Goal: Information Seeking & Learning: Check status

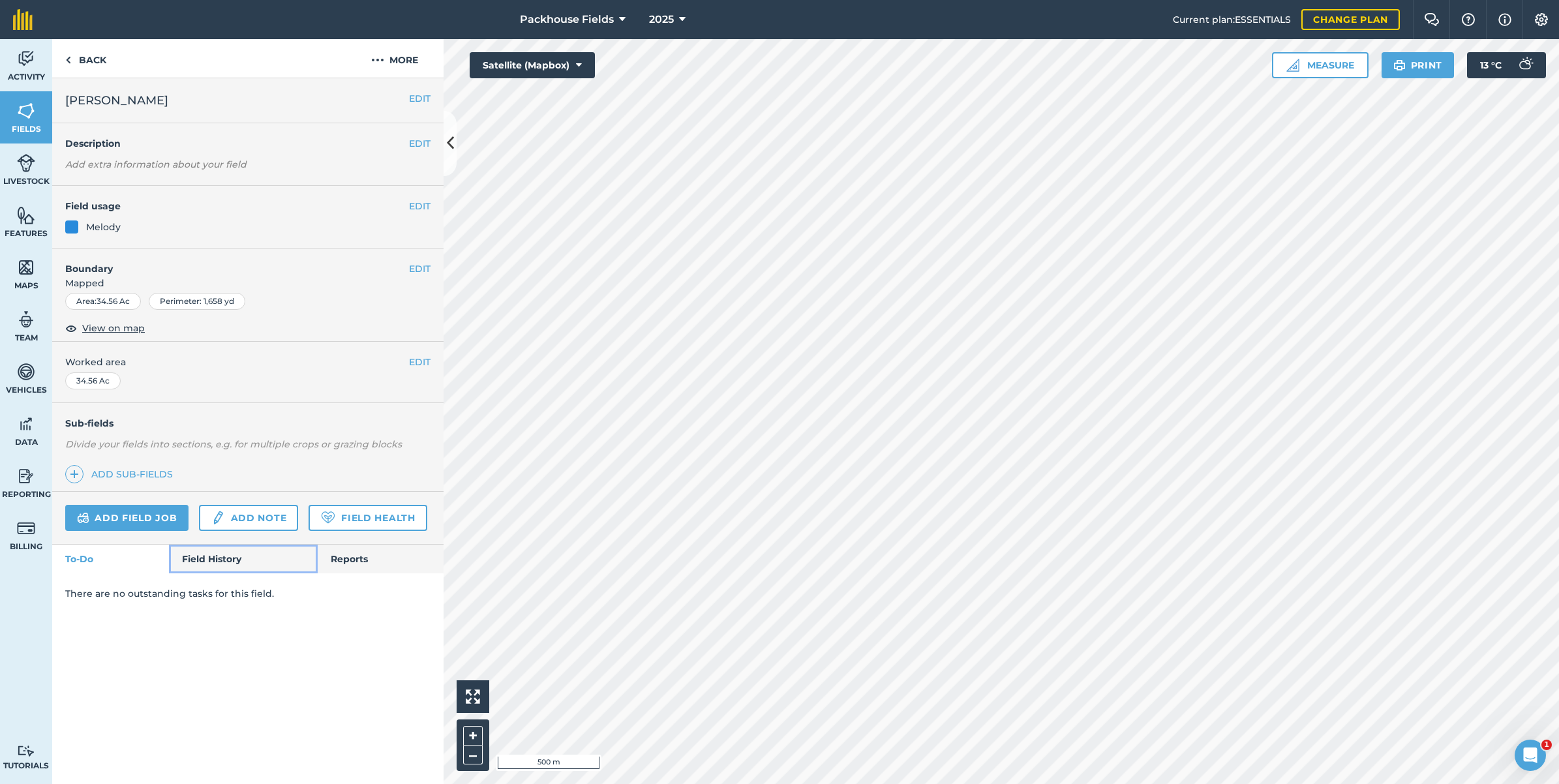
click at [223, 561] on link "Field History" at bounding box center [243, 559] width 148 height 29
